Goal: Complete application form

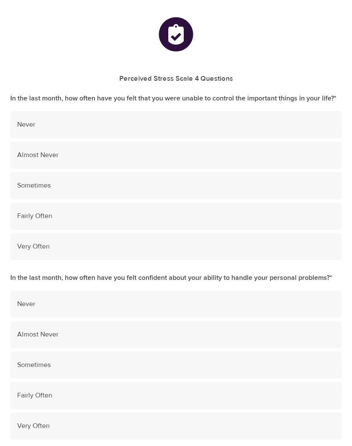
click at [48, 212] on span "Fairly Often" at bounding box center [176, 216] width 318 height 10
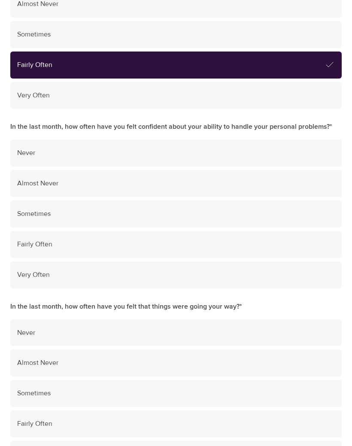
scroll to position [155, 0]
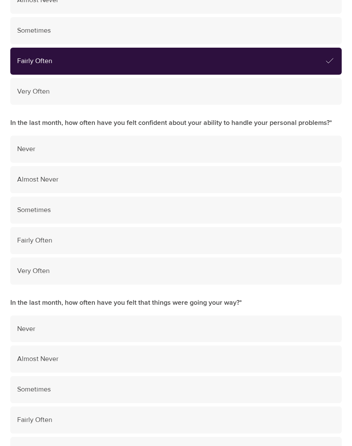
click at [43, 206] on span "Sometimes" at bounding box center [176, 210] width 318 height 10
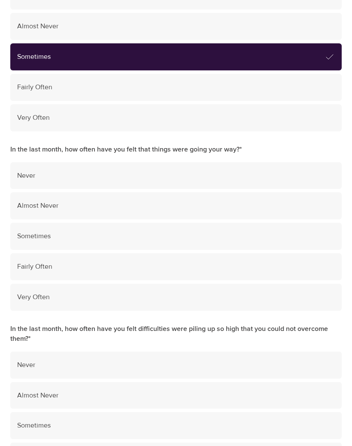
scroll to position [308, 0]
click at [47, 201] on span "Almost Never" at bounding box center [176, 206] width 318 height 10
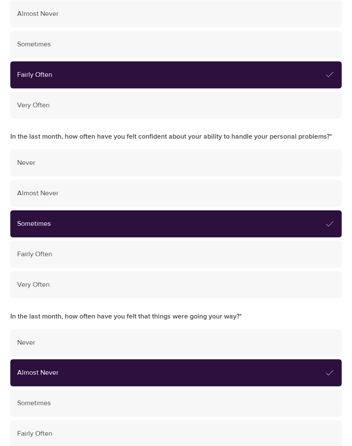
scroll to position [141, 0]
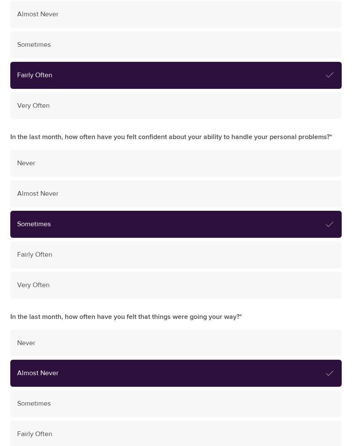
click at [44, 192] on span "Almost Never" at bounding box center [176, 194] width 318 height 10
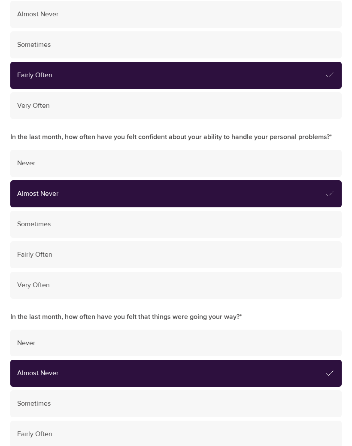
click at [53, 219] on span "Sometimes" at bounding box center [176, 224] width 318 height 10
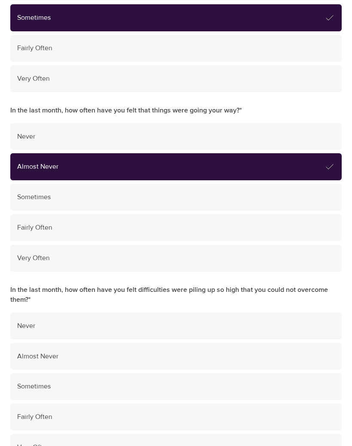
scroll to position [347, 0]
click at [46, 404] on div "Fairly Often" at bounding box center [176, 417] width 332 height 27
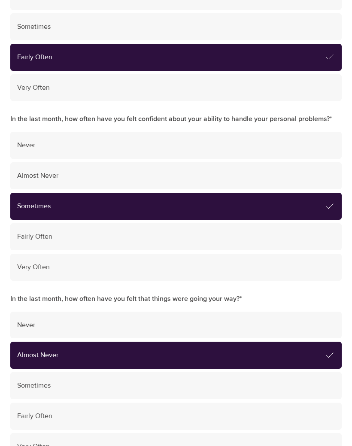
scroll to position [160, 0]
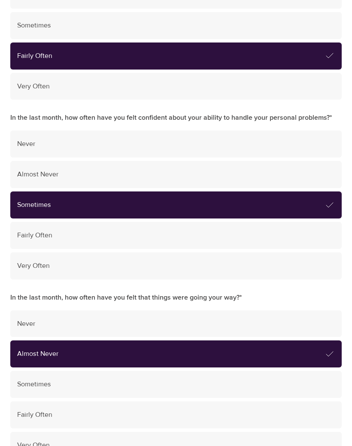
click at [43, 172] on span "Almost Never" at bounding box center [176, 175] width 318 height 10
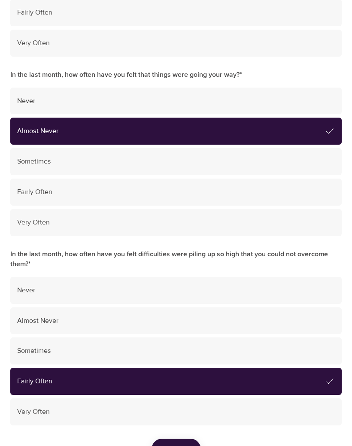
scroll to position [404, 0]
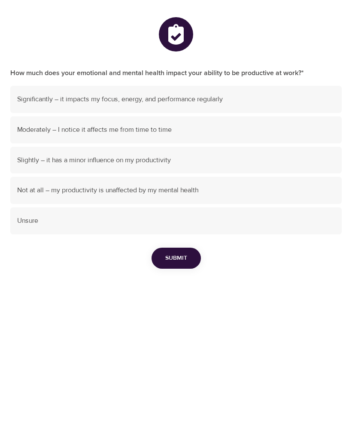
click at [64, 98] on span "Significantly – it impacts my focus, energy, and performance regularly" at bounding box center [176, 99] width 318 height 10
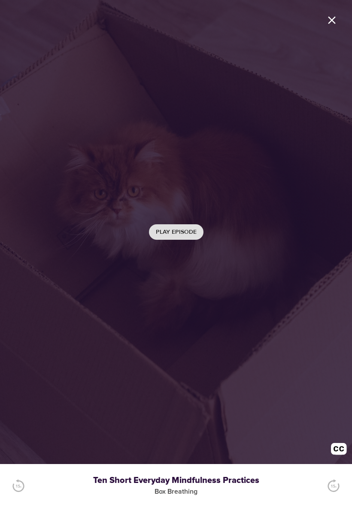
click at [180, 232] on span "Play Episode" at bounding box center [176, 232] width 41 height 11
